Goal: Check status: Check status

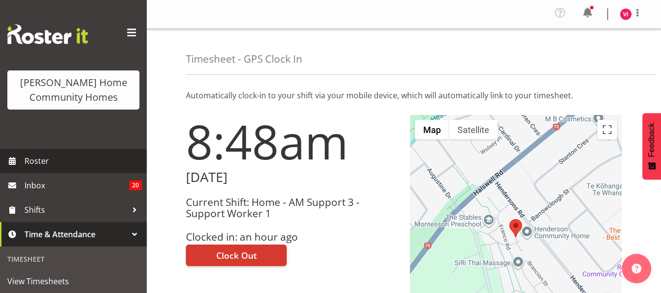
click at [62, 159] on span "Roster" at bounding box center [82, 161] width 117 height 15
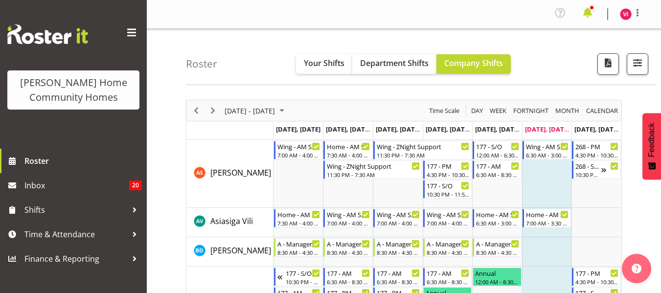
click at [586, 11] on span at bounding box center [588, 13] width 16 height 16
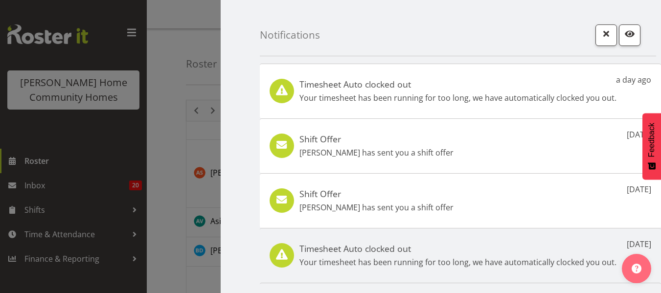
click at [169, 93] on div at bounding box center [330, 146] width 661 height 293
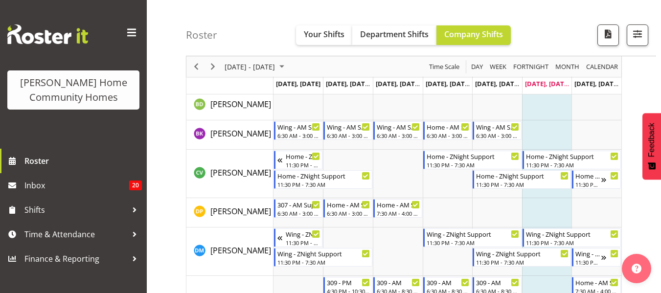
scroll to position [265, 0]
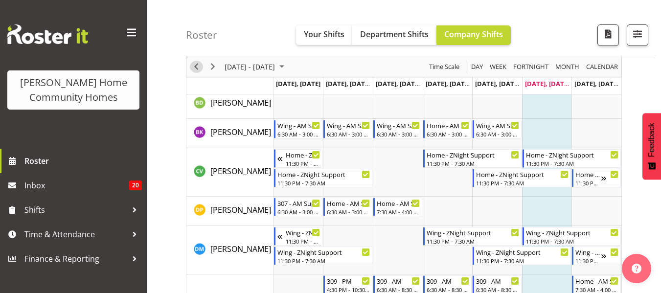
click at [197, 67] on span "Previous" at bounding box center [196, 67] width 12 height 12
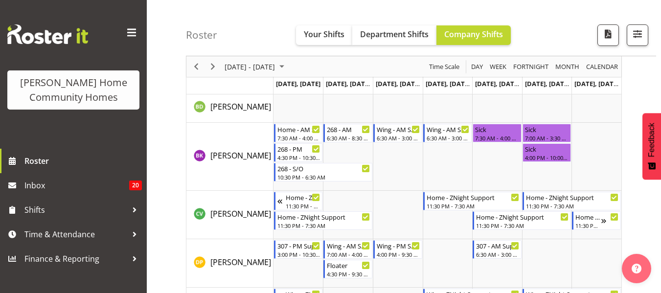
scroll to position [241, 0]
click at [212, 63] on span "Next" at bounding box center [213, 67] width 12 height 12
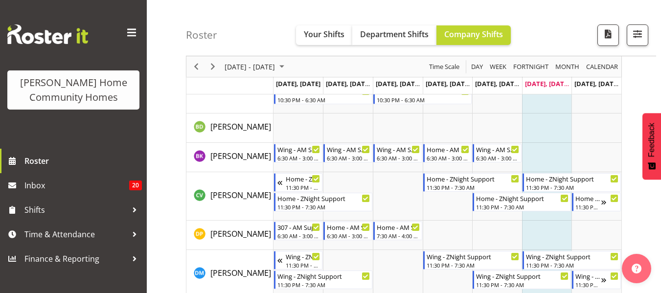
scroll to position [280, 0]
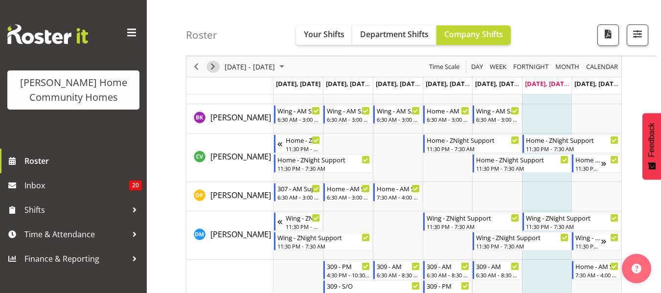
click at [211, 70] on span "Next" at bounding box center [213, 67] width 12 height 12
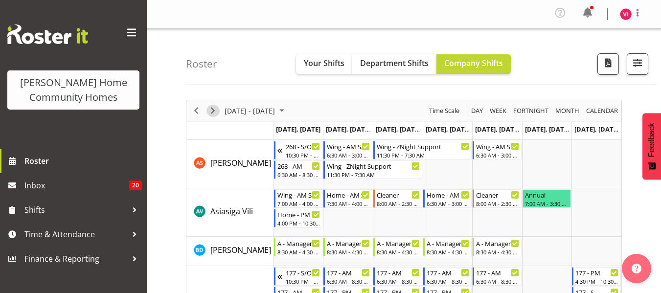
click at [210, 106] on span "Next" at bounding box center [213, 111] width 12 height 12
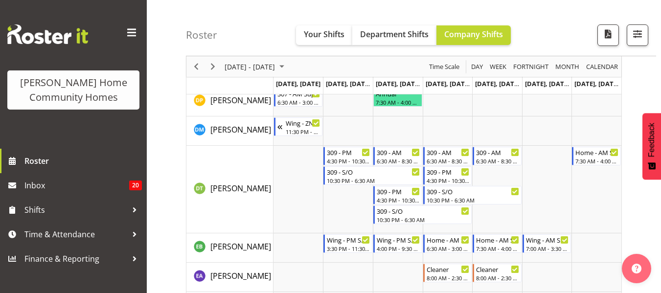
scroll to position [356, 0]
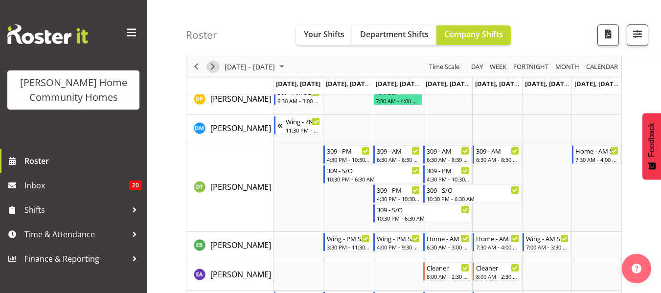
click at [211, 67] on span "Next" at bounding box center [213, 67] width 12 height 12
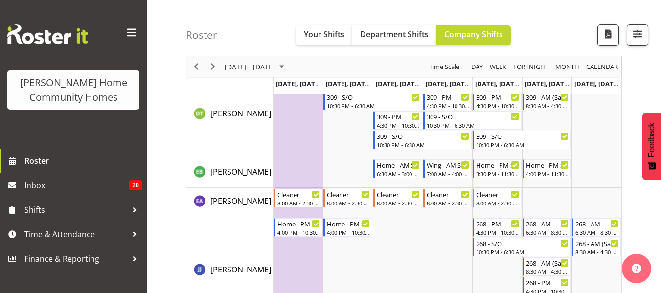
scroll to position [469, 0]
click at [215, 69] on span "Next" at bounding box center [213, 67] width 12 height 12
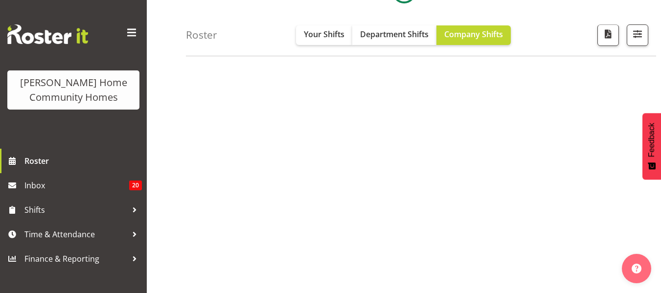
scroll to position [191, 0]
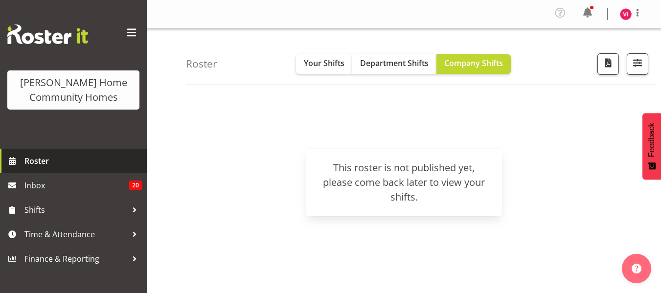
click at [62, 157] on span "Roster" at bounding box center [82, 161] width 117 height 15
